Goal: Information Seeking & Learning: Learn about a topic

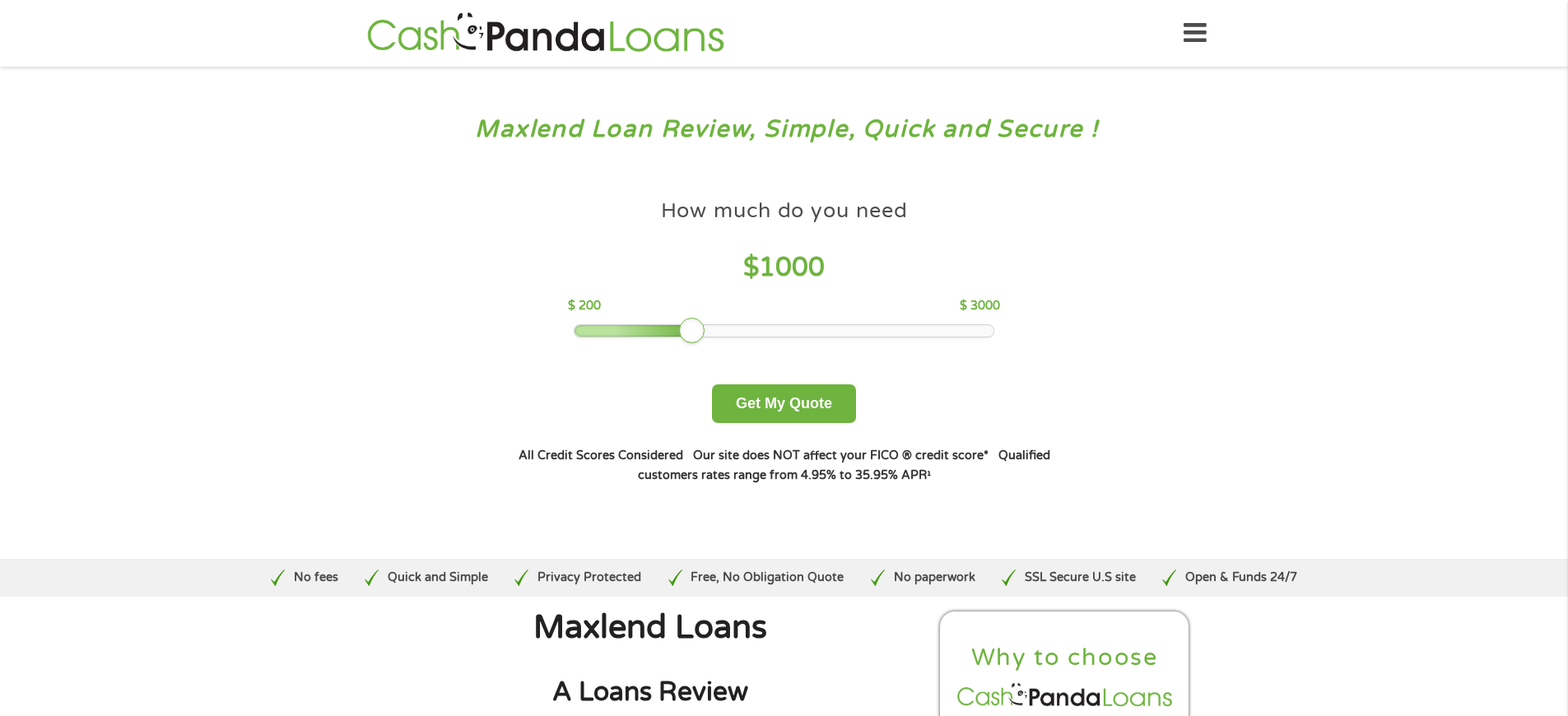
scroll to position [4474, 0]
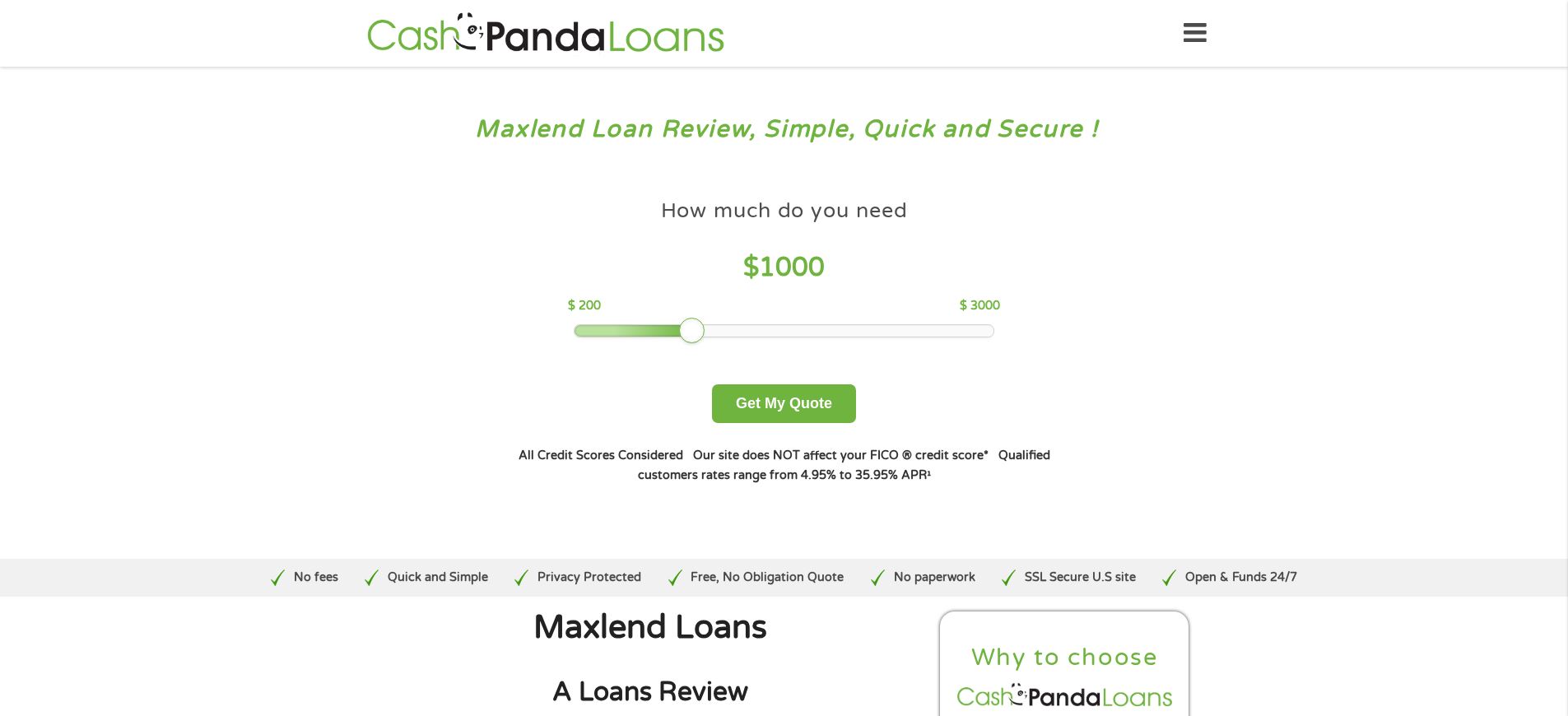
scroll to position [5703, 0]
